Goal: Task Accomplishment & Management: Manage account settings

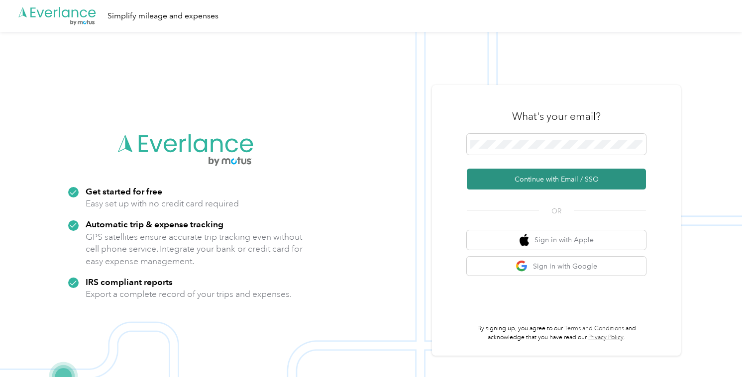
click at [508, 177] on button "Continue with Email / SSO" at bounding box center [556, 179] width 179 height 21
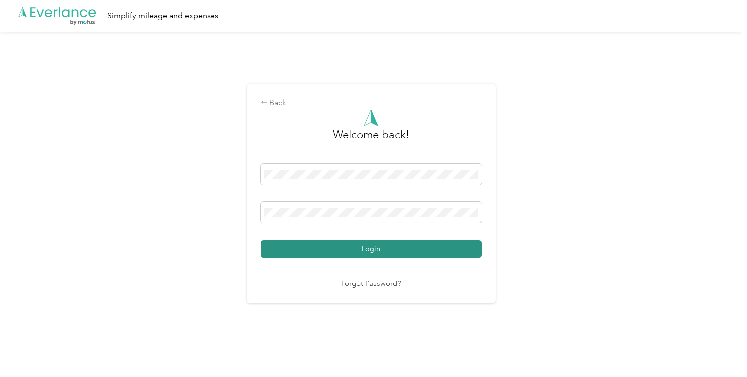
click at [392, 249] on button "Login" at bounding box center [371, 248] width 221 height 17
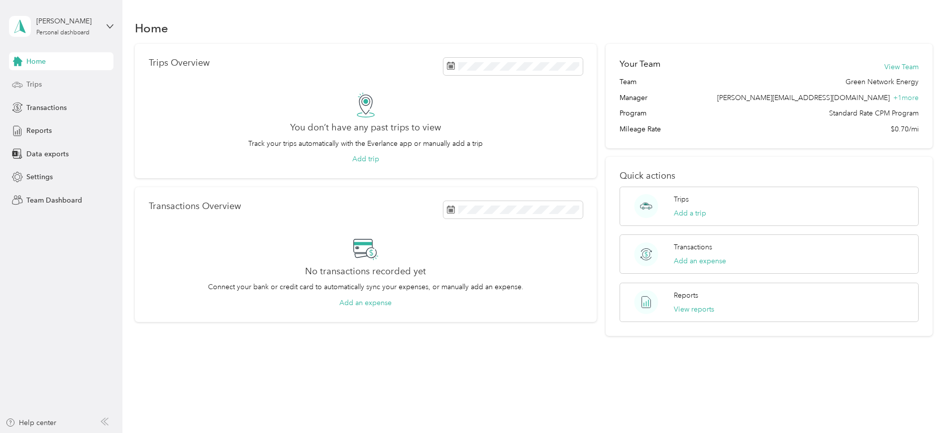
click at [64, 84] on div "Trips" at bounding box center [61, 85] width 105 height 18
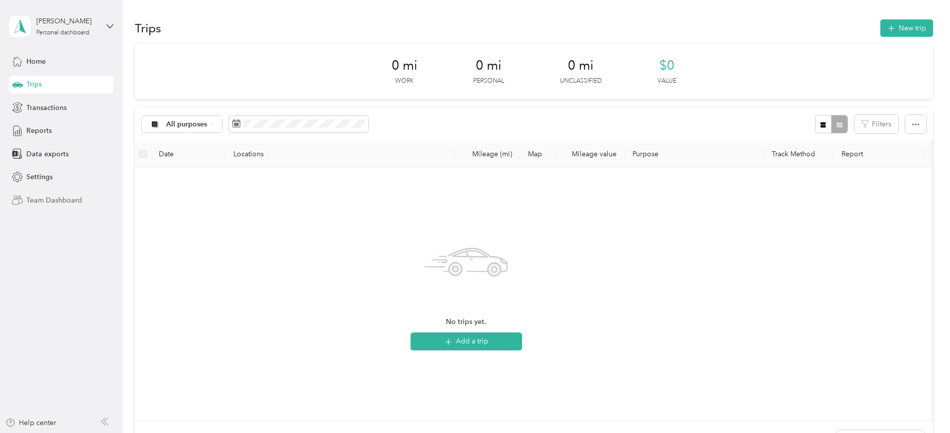
click at [66, 201] on span "Team Dashboard" at bounding box center [54, 200] width 56 height 10
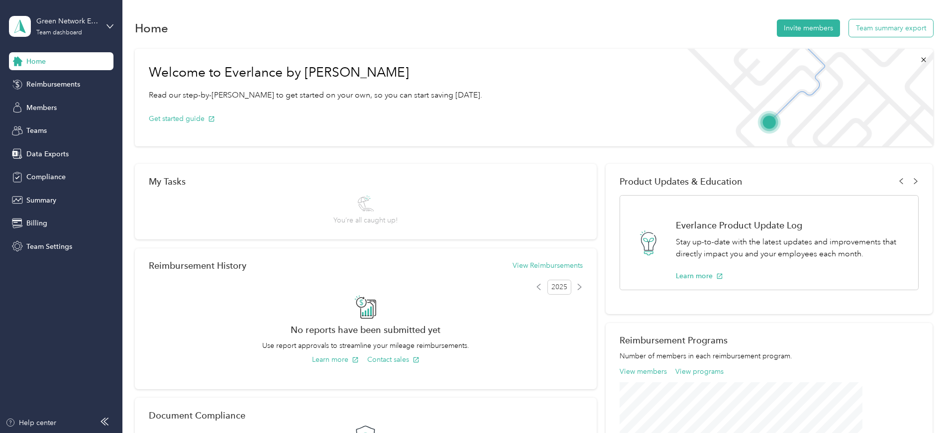
click at [747, 30] on button "Team summary export" at bounding box center [891, 27] width 84 height 17
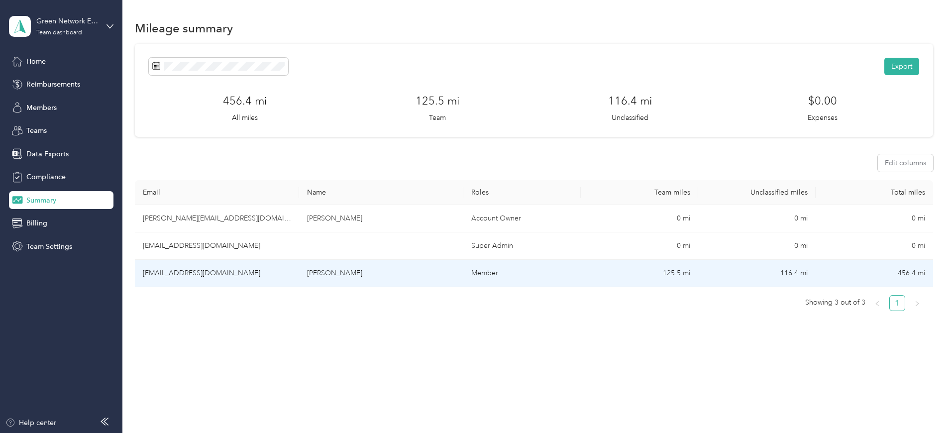
click at [273, 277] on td "[EMAIL_ADDRESS][DOMAIN_NAME]" at bounding box center [217, 273] width 164 height 27
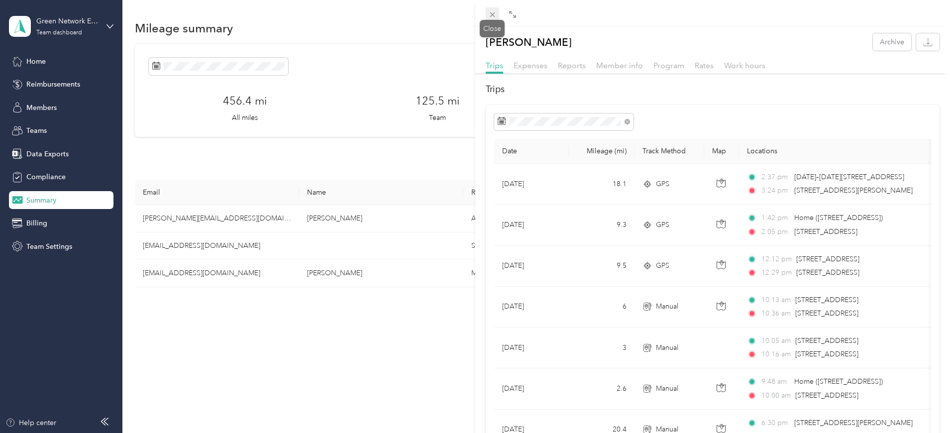
click at [490, 14] on icon at bounding box center [492, 14] width 8 height 8
